Goal: Communication & Community: Answer question/provide support

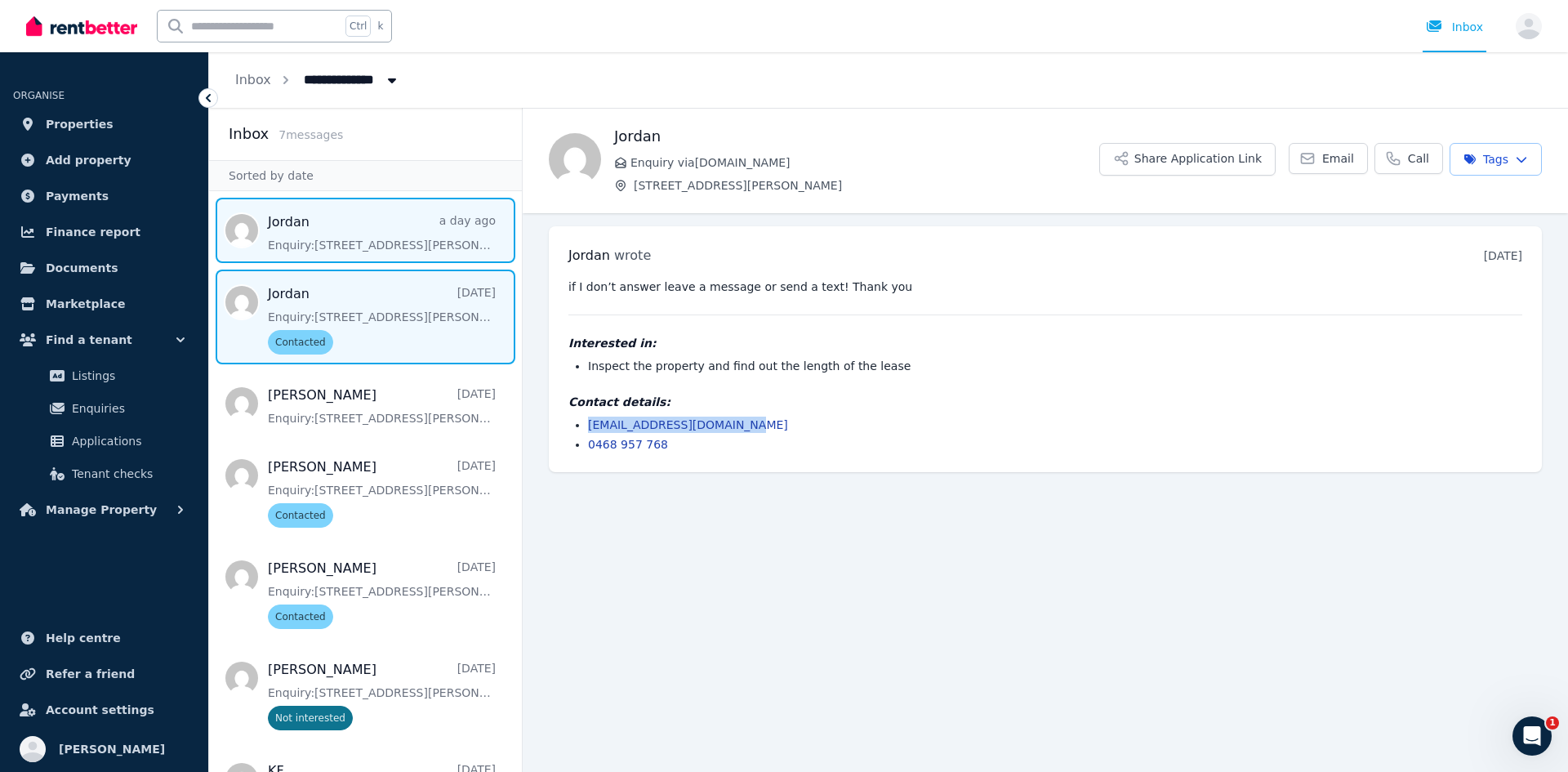
click at [336, 218] on span "Message list" at bounding box center [365, 230] width 313 height 65
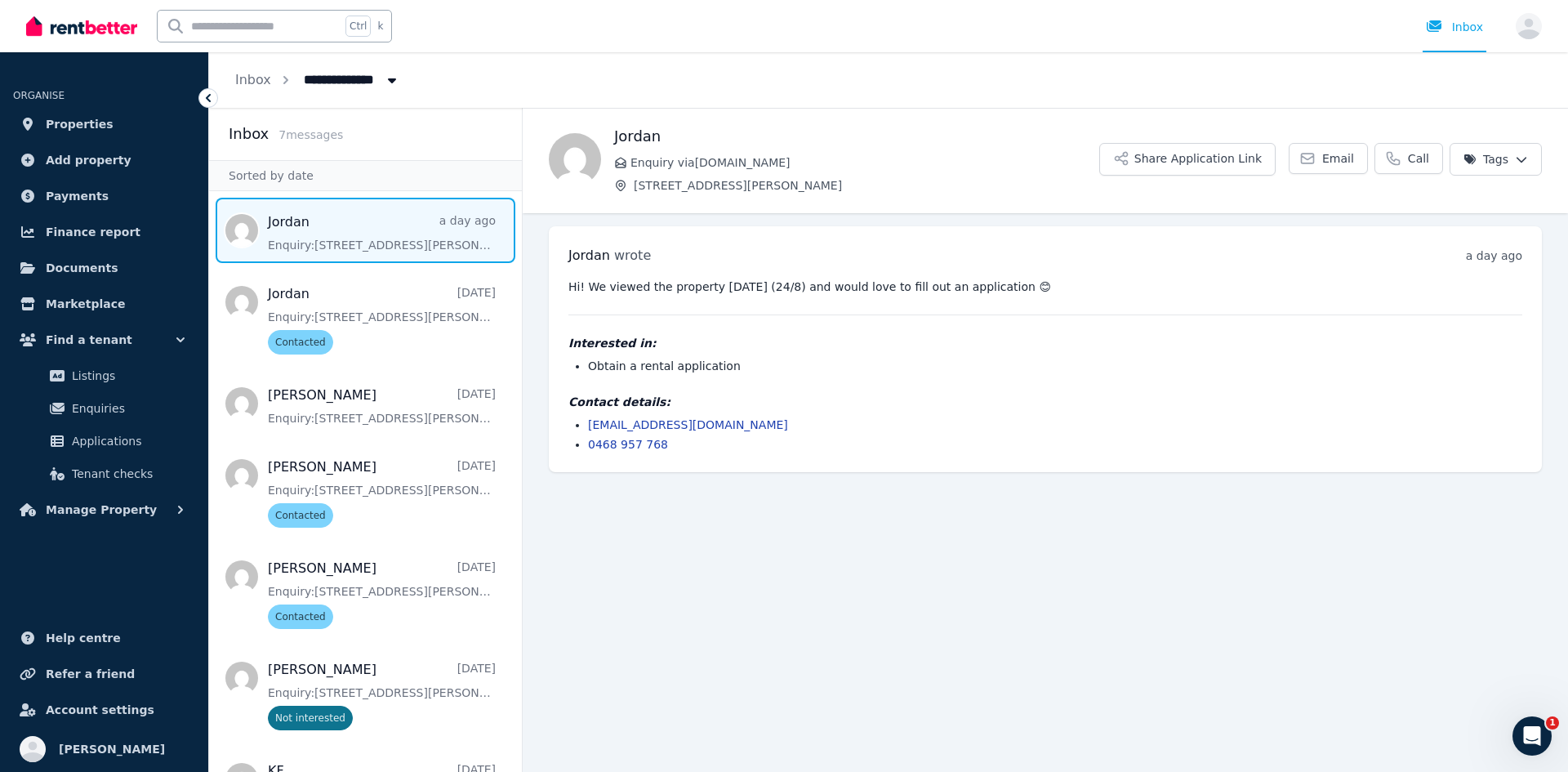
scroll to position [76, 0]
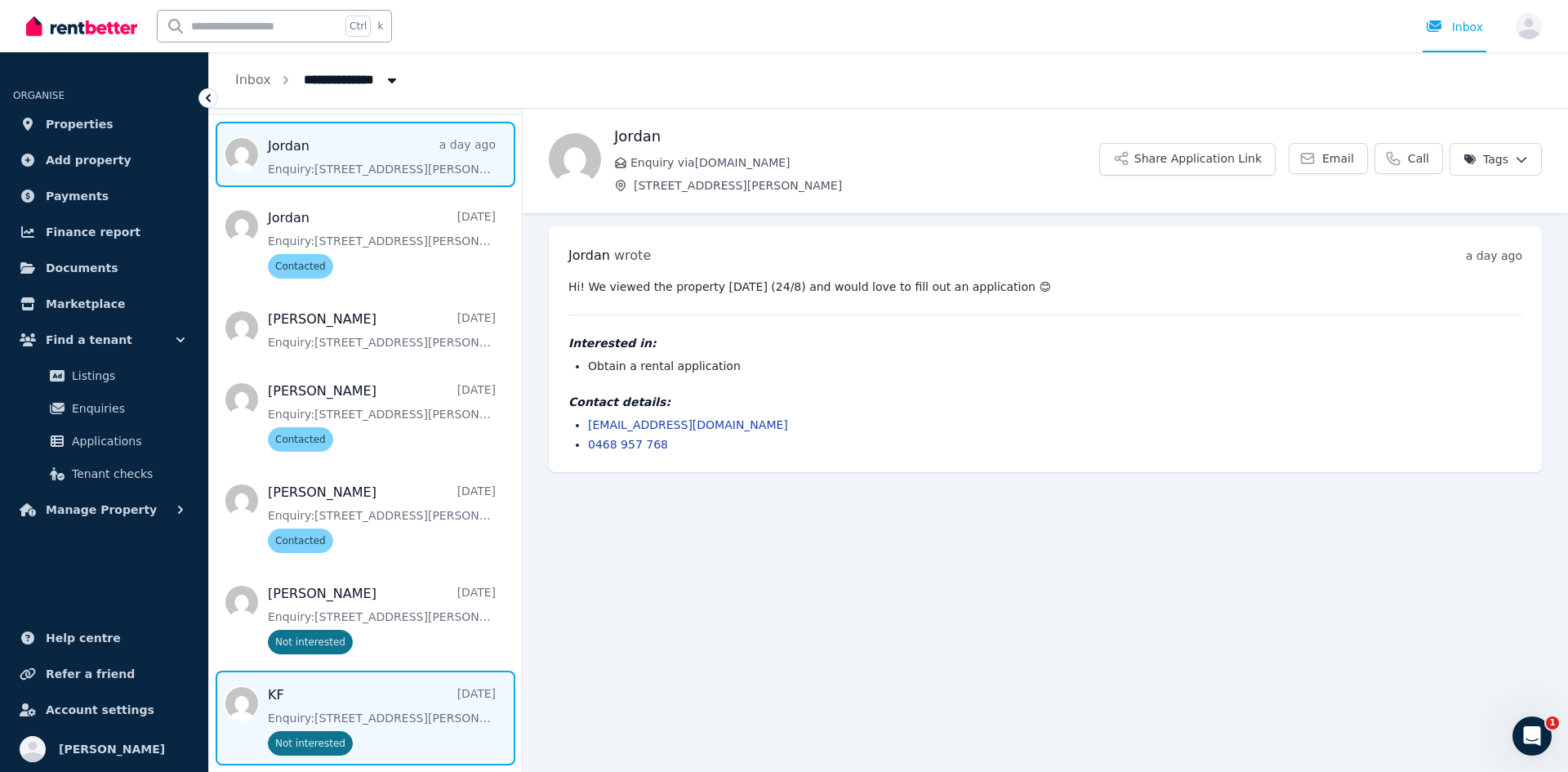
click at [380, 708] on span "Message list" at bounding box center [365, 718] width 313 height 94
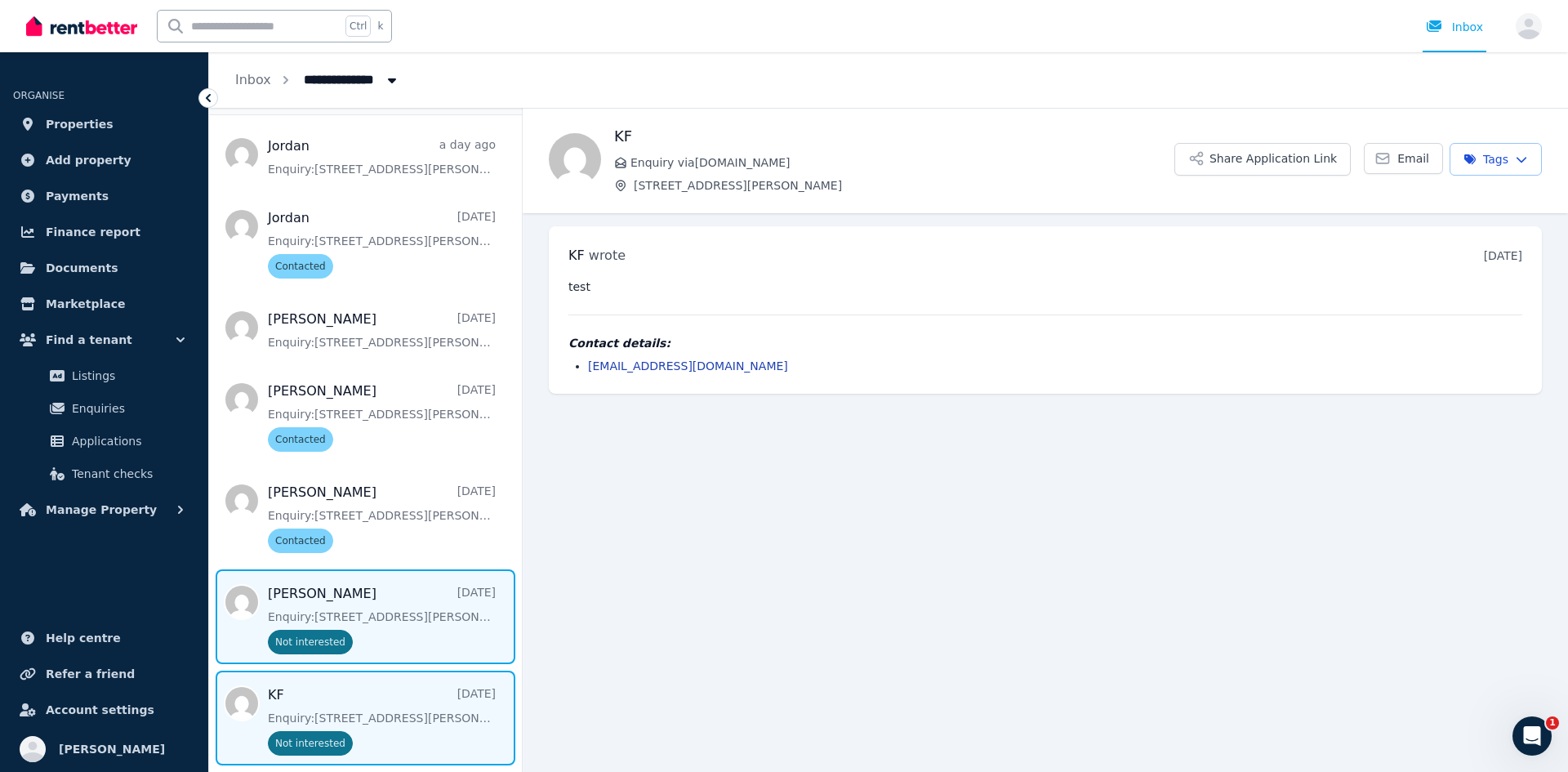
click at [370, 621] on span "Message list" at bounding box center [365, 616] width 313 height 94
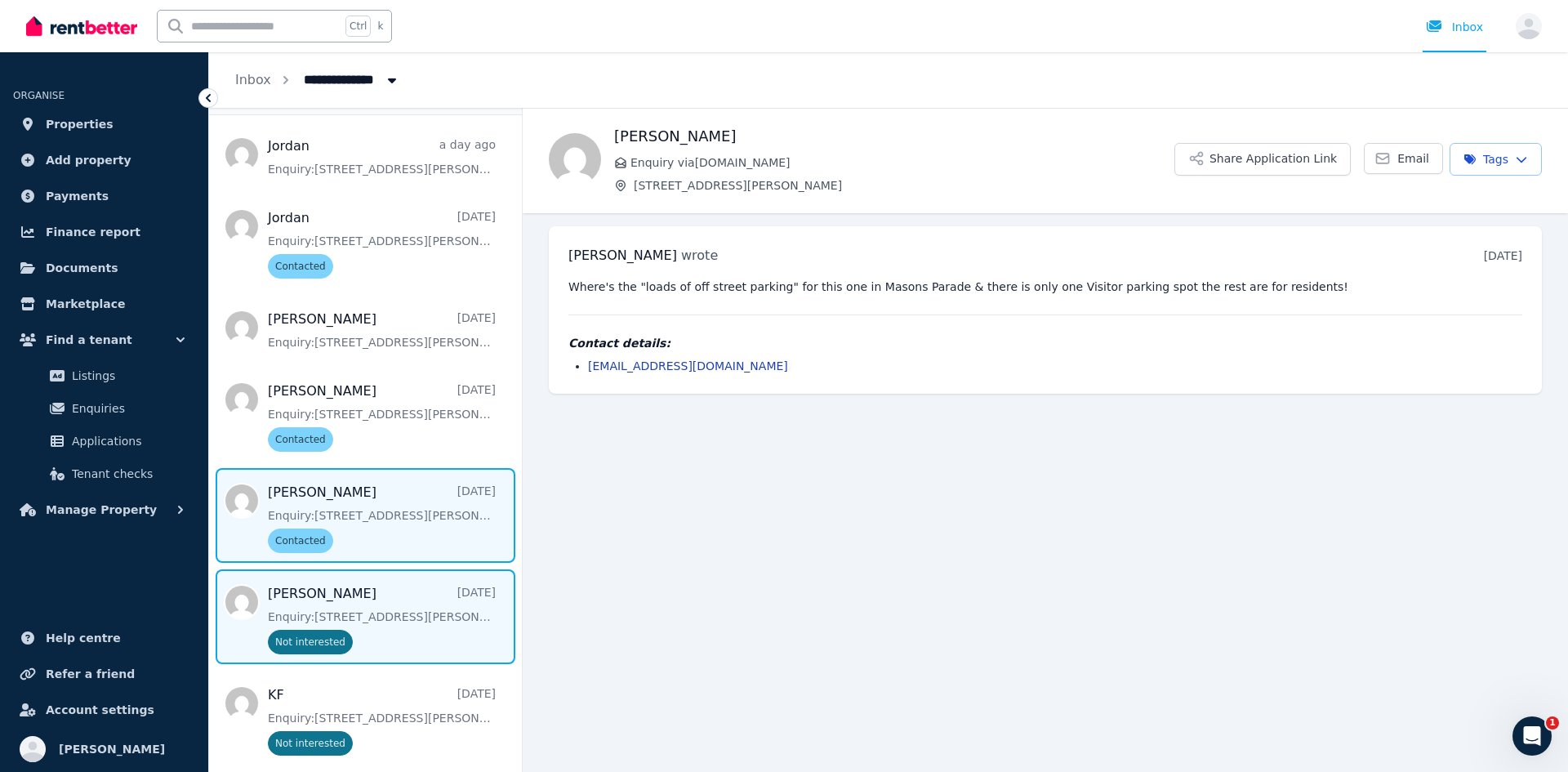
click at [376, 521] on span "Message list" at bounding box center [365, 515] width 313 height 94
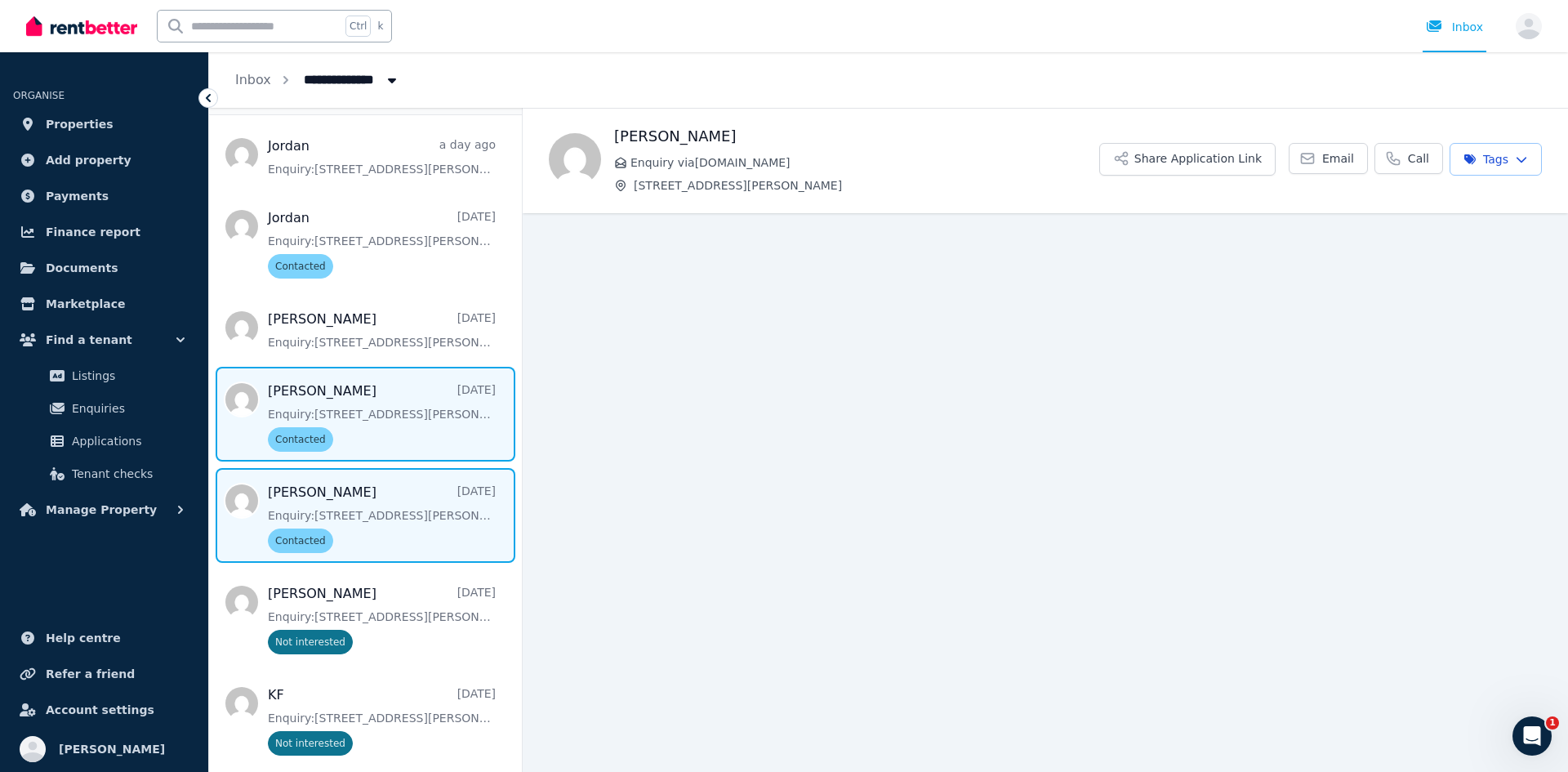
click at [365, 425] on span "Message list" at bounding box center [365, 414] width 313 height 94
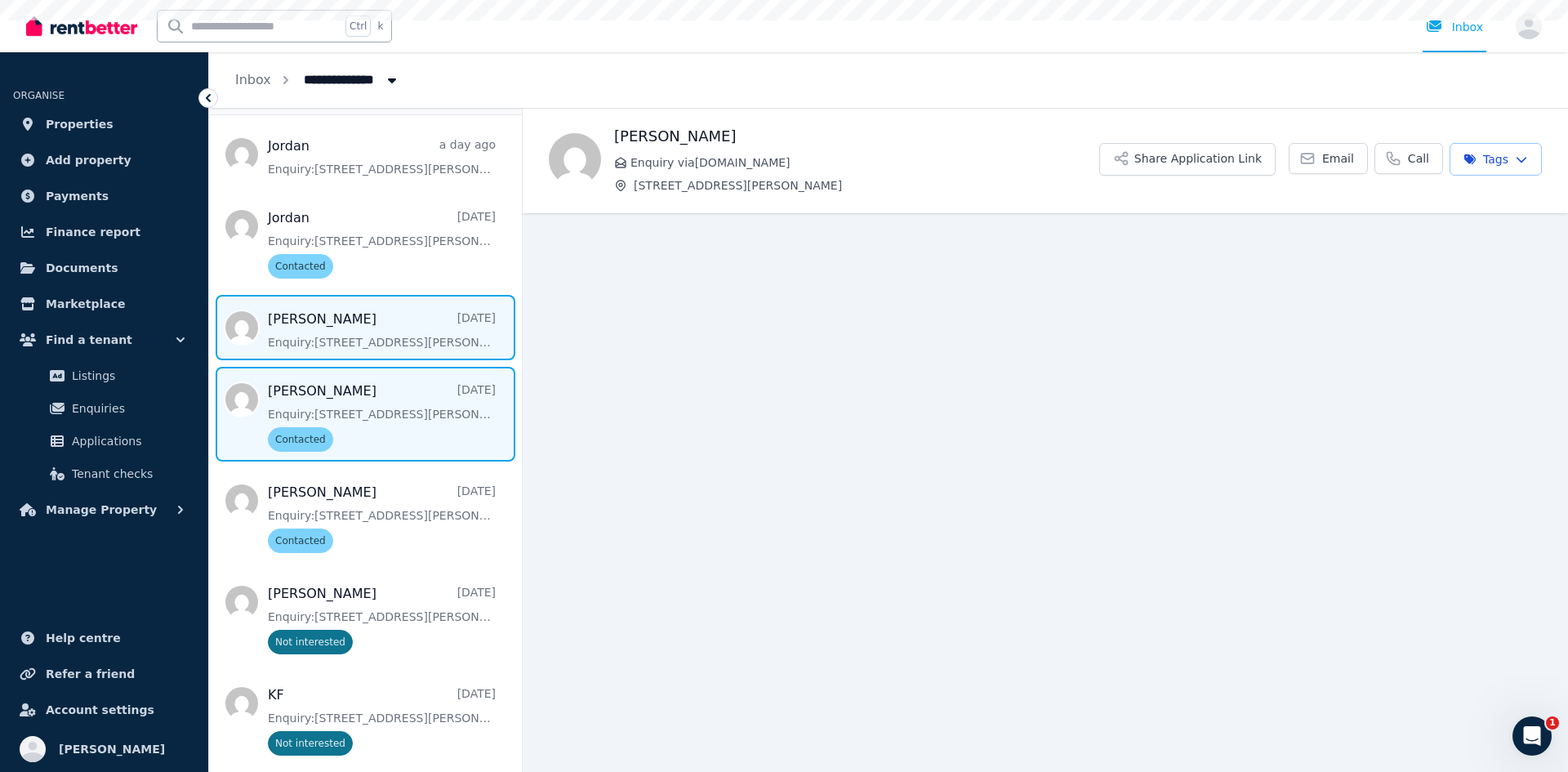
click at [365, 335] on span "Message list" at bounding box center [365, 327] width 313 height 65
